Goal: Answer question/provide support

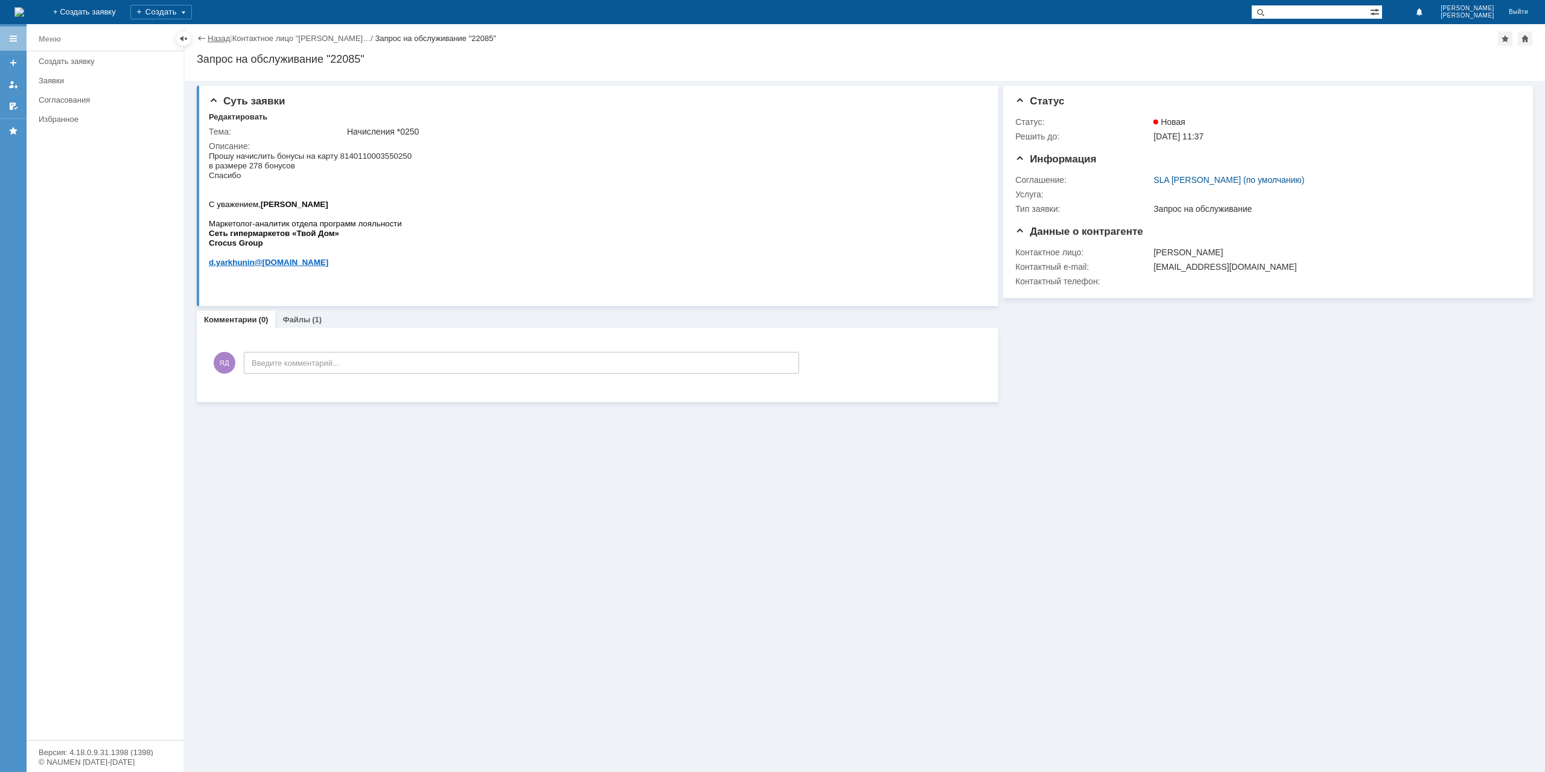
click at [222, 40] on link "Назад" at bounding box center [219, 38] width 22 height 9
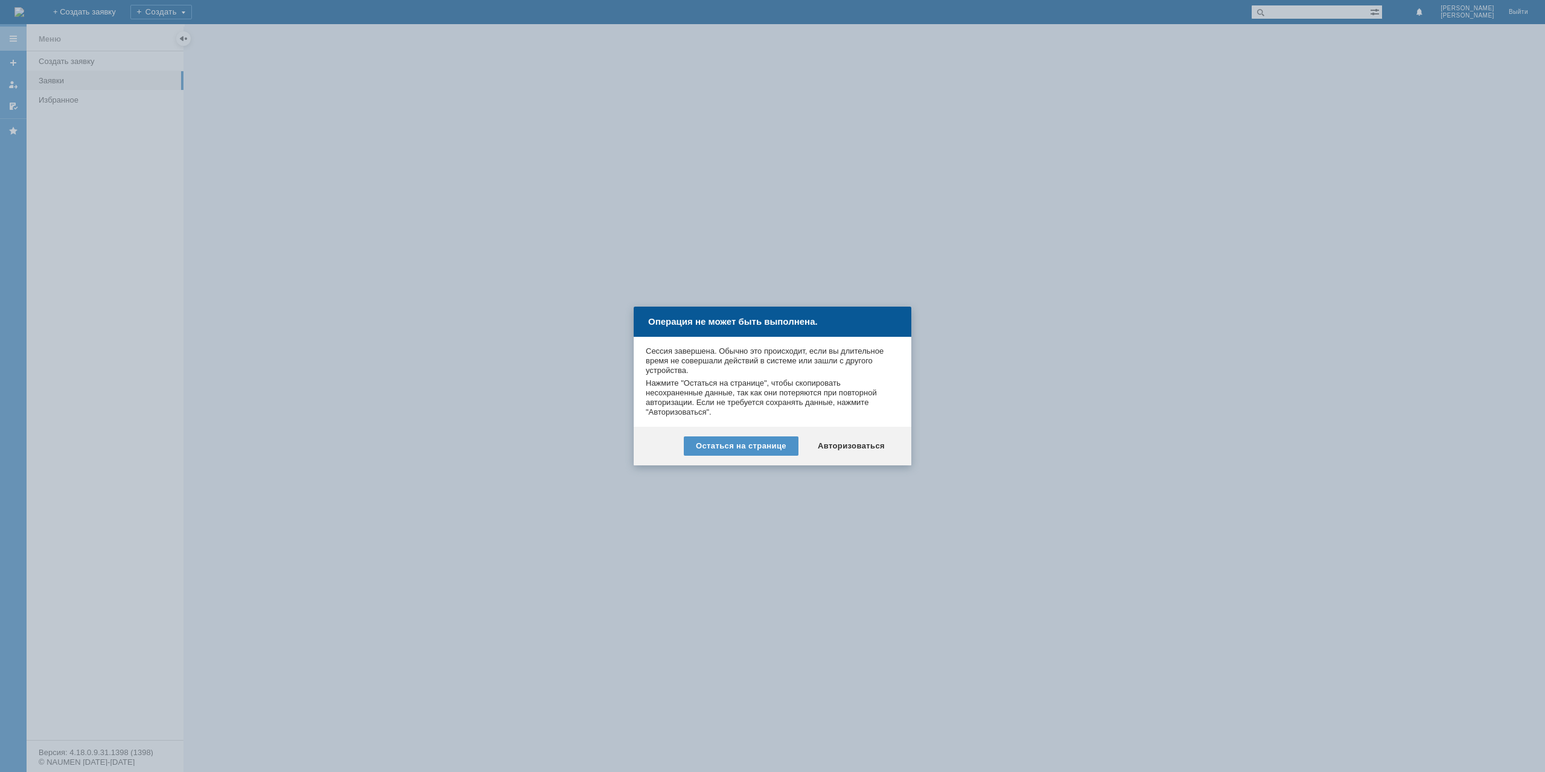
click at [854, 434] on div "Остаться на странице Авторизоваться" at bounding box center [773, 446] width 278 height 39
click at [851, 462] on div "Остаться на странице Авторизоваться" at bounding box center [773, 446] width 278 height 39
click at [856, 449] on div "Авторизоваться" at bounding box center [850, 445] width 91 height 19
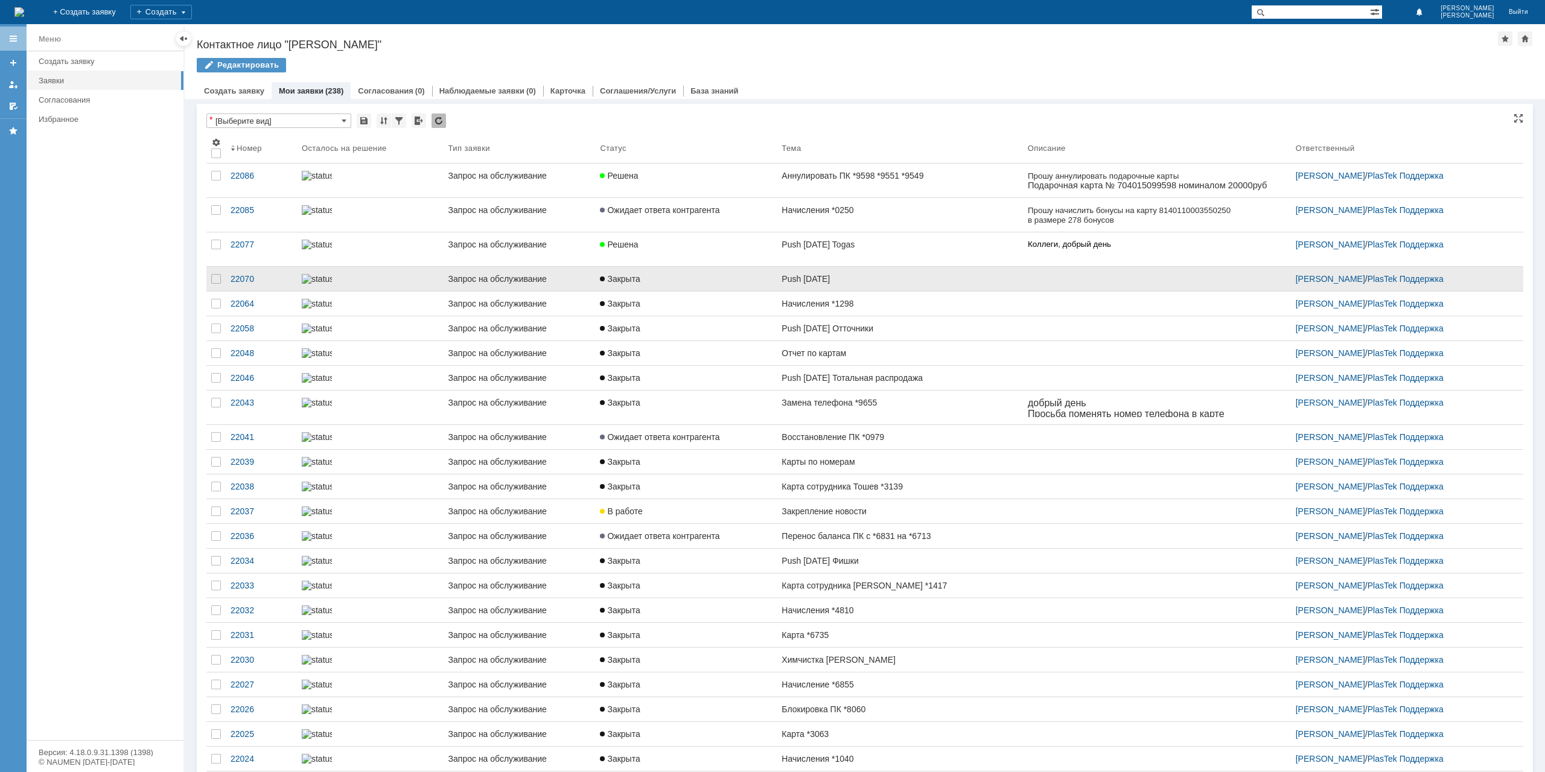
click at [880, 283] on link "Push 10.09.25" at bounding box center [900, 279] width 246 height 24
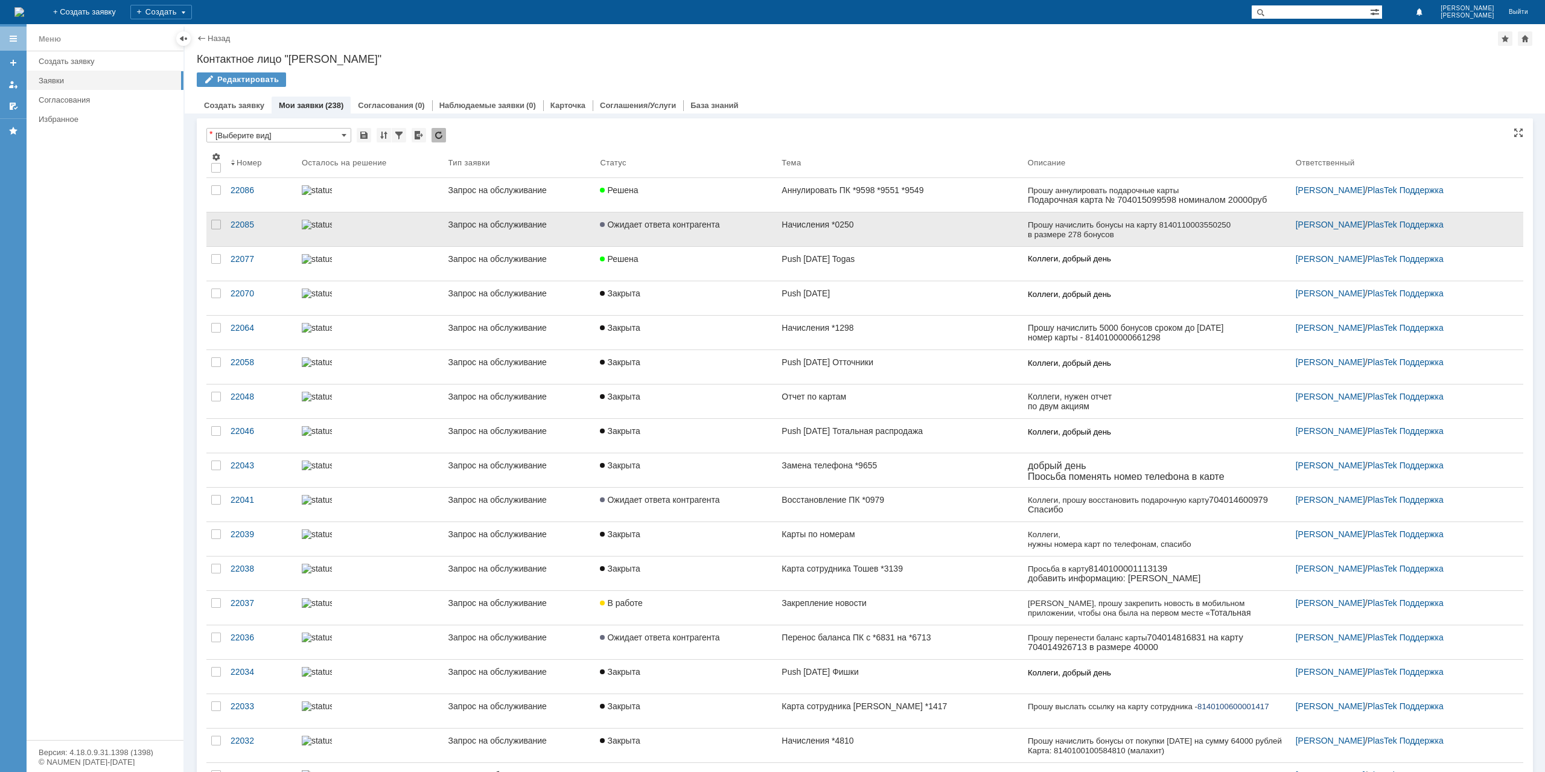
click at [589, 218] on link "Запрос на обслуживание" at bounding box center [519, 229] width 152 height 34
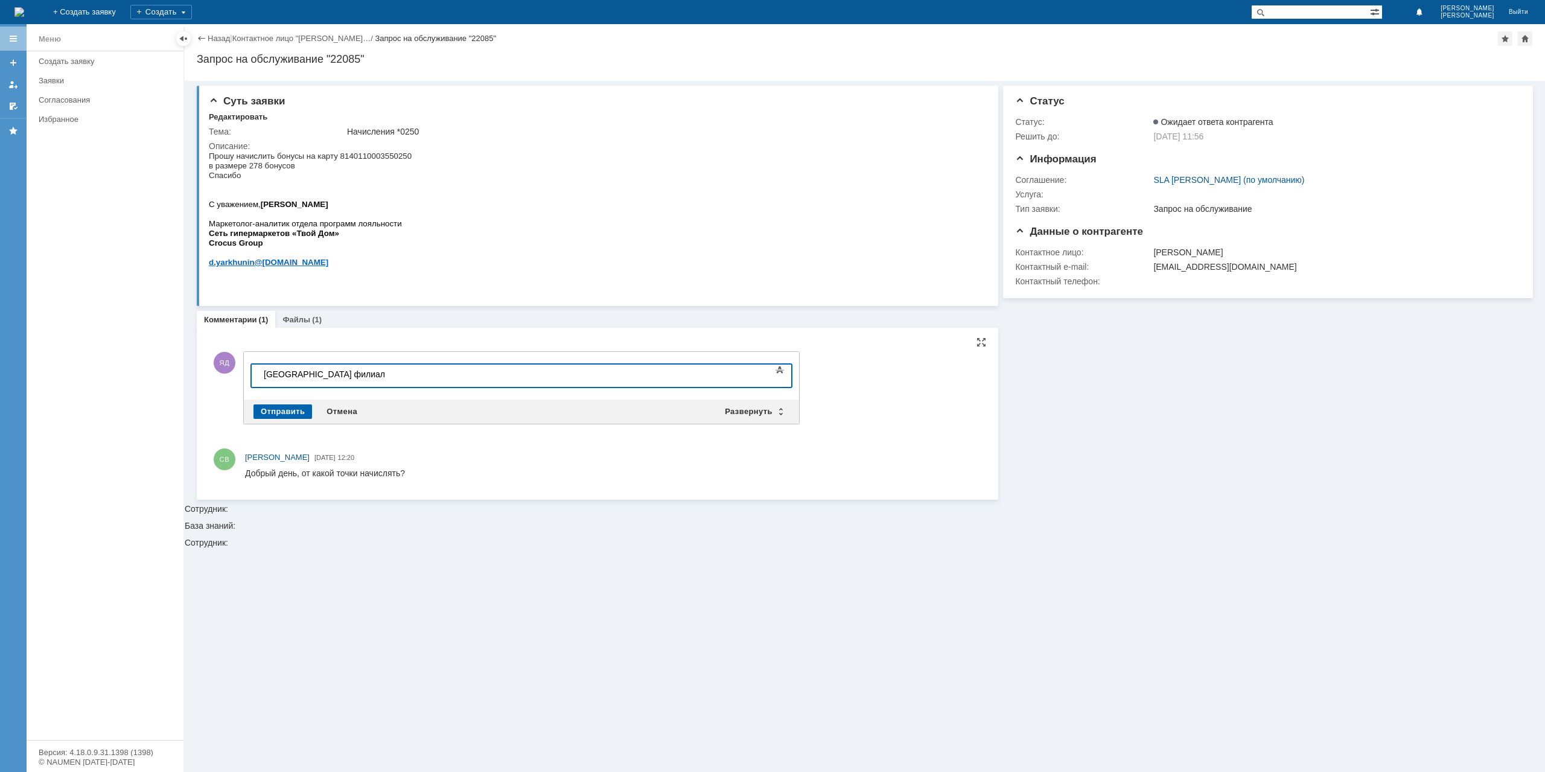
click at [298, 415] on div "Отправить" at bounding box center [282, 411] width 59 height 14
